Goal: Task Accomplishment & Management: Manage account settings

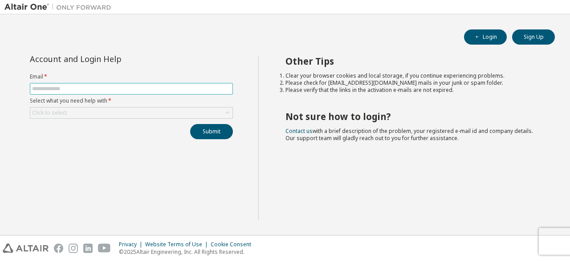
click at [149, 92] on span at bounding box center [131, 89] width 203 height 12
click at [146, 89] on input "text" at bounding box center [131, 88] width 199 height 7
type input "**********"
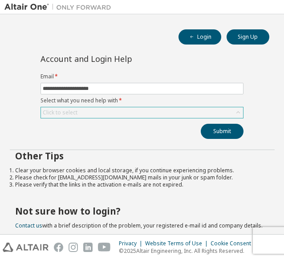
click at [157, 111] on div "Click to select" at bounding box center [142, 112] width 202 height 11
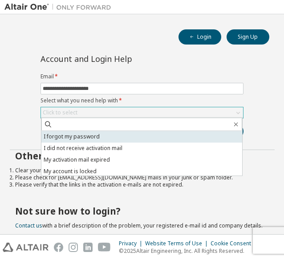
click at [140, 135] on li "I forgot my password" at bounding box center [141, 137] width 201 height 12
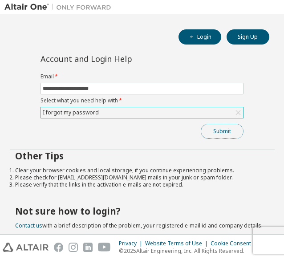
click at [217, 125] on button "Submit" at bounding box center [222, 131] width 43 height 15
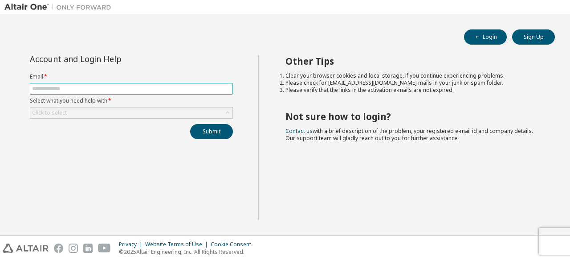
click at [108, 85] on input "text" at bounding box center [131, 88] width 199 height 7
type input "**********"
click at [86, 114] on div "Click to select" at bounding box center [131, 112] width 202 height 11
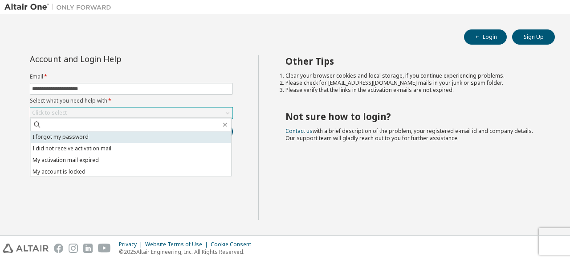
click at [97, 139] on li "I forgot my password" at bounding box center [130, 137] width 201 height 12
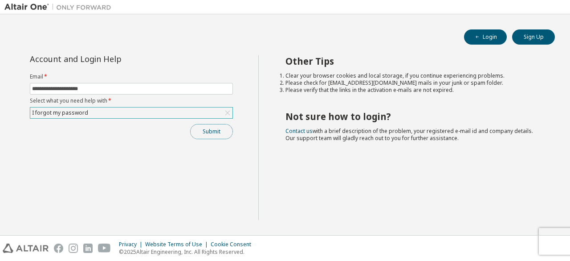
click at [213, 129] on button "Submit" at bounding box center [211, 131] width 43 height 15
click at [217, 131] on button "Submit" at bounding box center [211, 131] width 43 height 15
click at [214, 135] on button "Submit" at bounding box center [211, 131] width 43 height 15
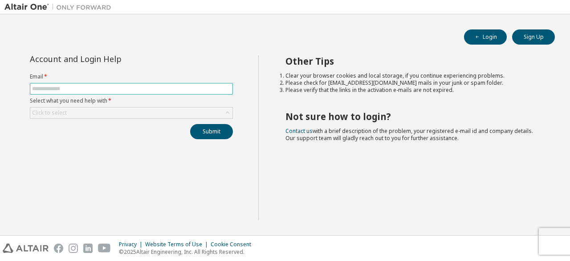
click at [104, 91] on input "text" at bounding box center [131, 88] width 199 height 7
type input "**********"
click at [91, 108] on div "Click to select" at bounding box center [131, 112] width 202 height 11
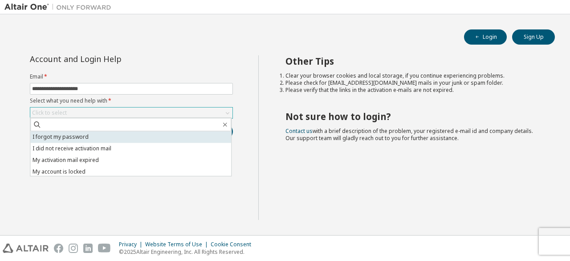
click at [94, 137] on li "I forgot my password" at bounding box center [130, 137] width 201 height 12
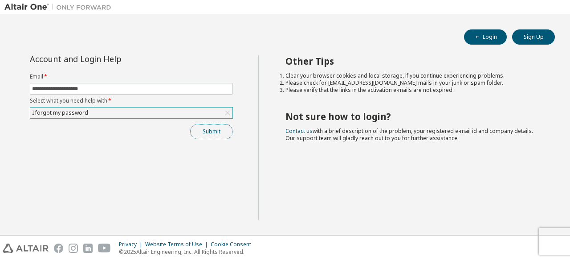
click at [213, 137] on button "Submit" at bounding box center [211, 131] width 43 height 15
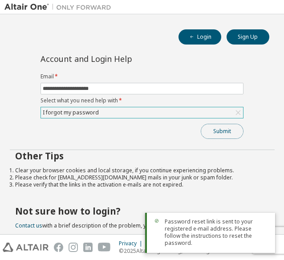
click at [208, 137] on button "Submit" at bounding box center [222, 131] width 43 height 15
